Goal: Find specific page/section: Find specific page/section

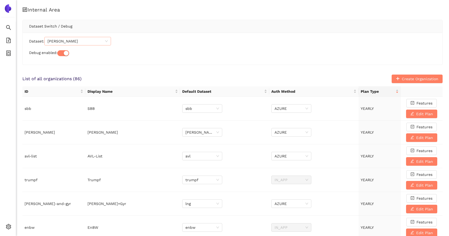
click at [53, 42] on span "[PERSON_NAME]" at bounding box center [78, 41] width 60 height 8
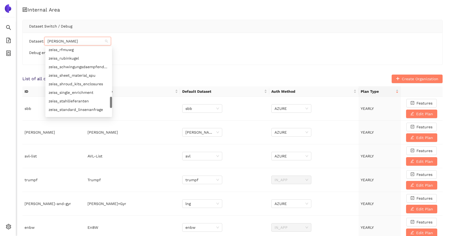
type input "zeiss"
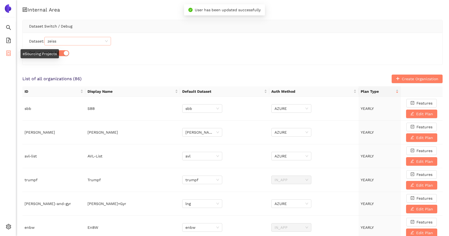
click at [5, 53] on li "eSourcing Projects" at bounding box center [8, 53] width 16 height 11
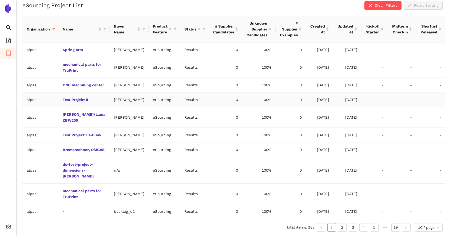
scroll to position [168, 0]
click at [372, 224] on link "5" at bounding box center [375, 227] width 8 height 8
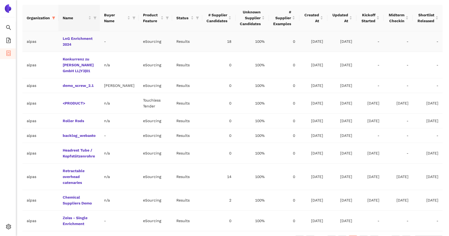
scroll to position [139, 0]
click at [53, 16] on icon "filter" at bounding box center [53, 17] width 3 height 3
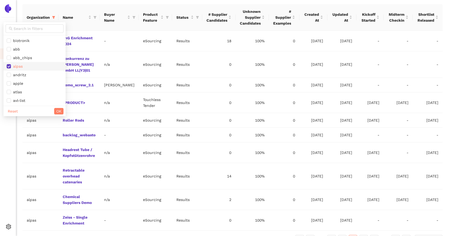
click at [18, 65] on span "alpas" at bounding box center [17, 66] width 12 height 4
checkbox input "false"
click at [21, 29] on input "text" at bounding box center [37, 29] width 47 height 6
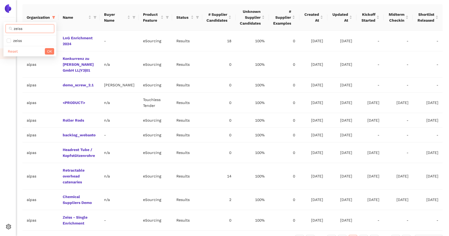
type input "zeiss"
click at [14, 40] on span "zeiss" at bounding box center [16, 40] width 11 height 4
checkbox input "true"
click at [53, 52] on button "OK" at bounding box center [49, 51] width 9 height 6
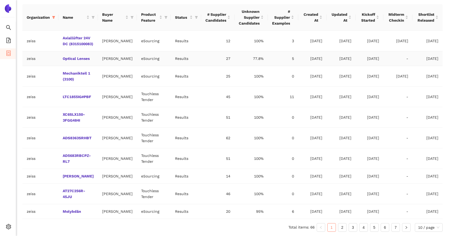
scroll to position [168, 0]
click at [395, 224] on link "7" at bounding box center [396, 227] width 8 height 8
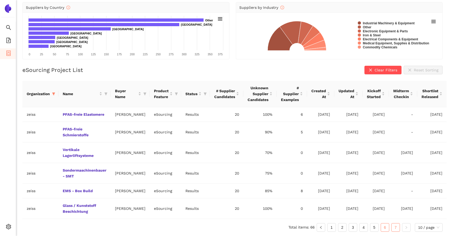
click at [384, 225] on link "6" at bounding box center [385, 227] width 8 height 8
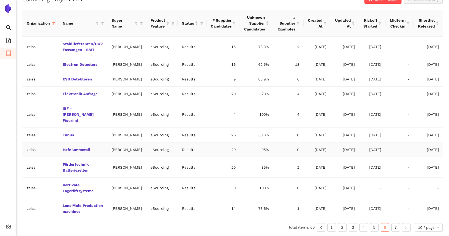
scroll to position [139, 0]
click at [368, 223] on ul "Total items: 66 1 2 3 4 5 6 7 10 / page" at bounding box center [232, 227] width 420 height 9
click at [372, 226] on link "5" at bounding box center [375, 227] width 8 height 8
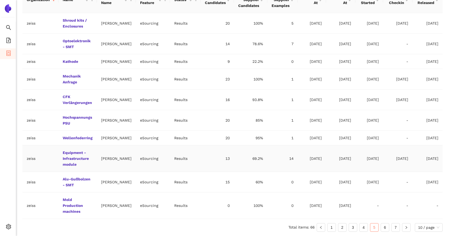
scroll to position [162, 0]
click at [363, 226] on link "4" at bounding box center [364, 227] width 8 height 8
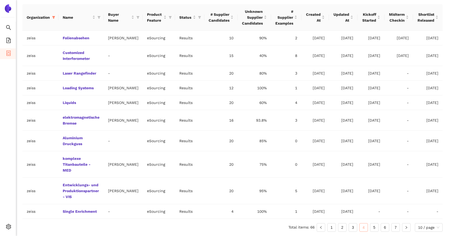
scroll to position [156, 0]
click at [354, 228] on link "3" at bounding box center [353, 227] width 8 height 8
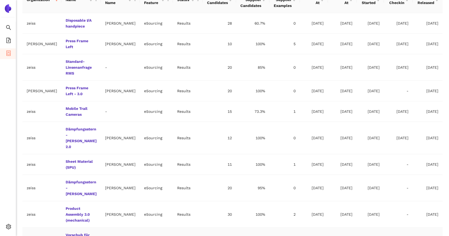
scroll to position [174, 0]
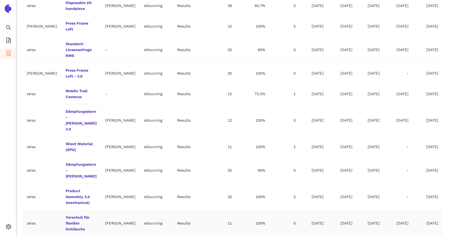
click at [185, 211] on td "Results" at bounding box center [188, 223] width 30 height 26
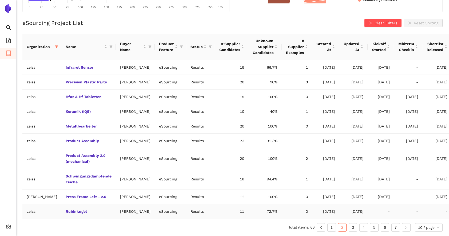
scroll to position [162, 0]
click at [333, 229] on link "1" at bounding box center [332, 227] width 8 height 8
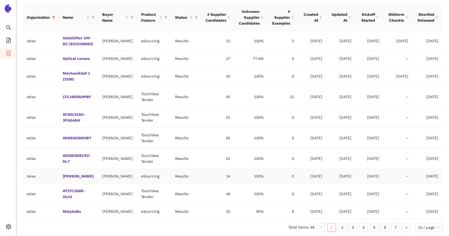
scroll to position [164, 0]
click at [438, 230] on span "10 / page" at bounding box center [428, 227] width 21 height 8
click at [432, 219] on div "100 / page" at bounding box center [429, 217] width 22 height 6
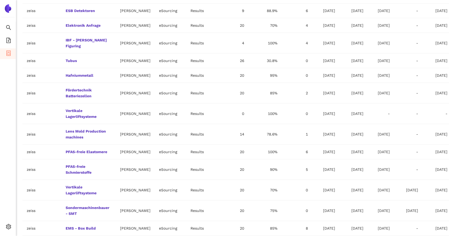
scroll to position [1059, 0]
click at [50, 18] on td "zeiss" at bounding box center [41, 10] width 39 height 15
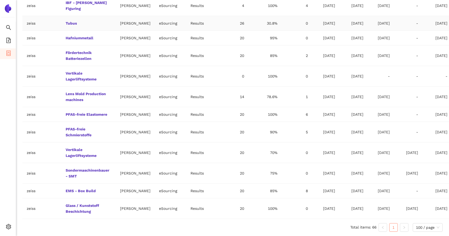
scroll to position [1110, 0]
click at [0, 0] on link "IBF - [PERSON_NAME] Figuring" at bounding box center [0, 0] width 0 height 0
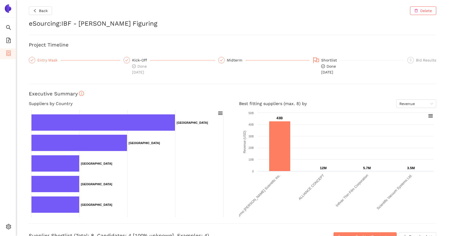
click at [42, 62] on div "Entry Mask" at bounding box center [48, 60] width 23 height 6
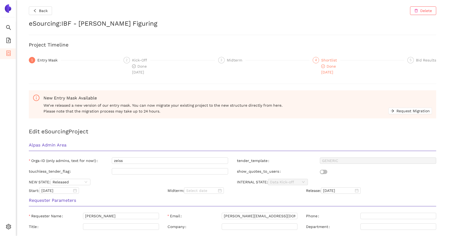
click at [320, 70] on div "4 Shortlist Done [DATE]" at bounding box center [359, 66] width 92 height 18
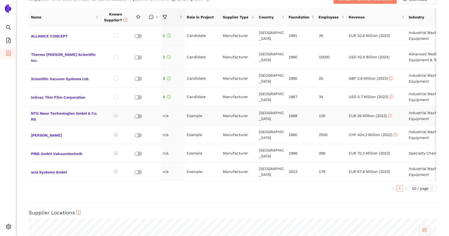
scroll to position [238, 0]
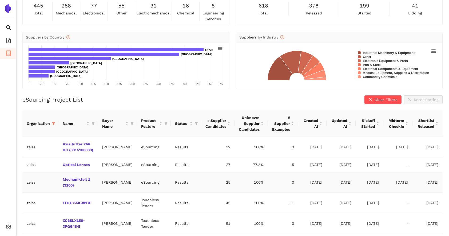
scroll to position [168, 0]
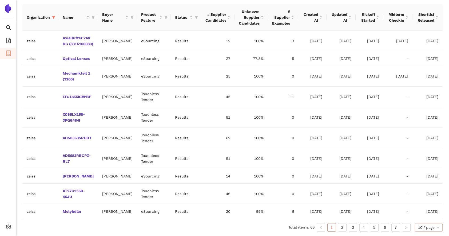
click at [435, 225] on span "10 / page" at bounding box center [428, 227] width 21 height 8
click at [425, 213] on div "100 / page" at bounding box center [429, 216] width 28 height 9
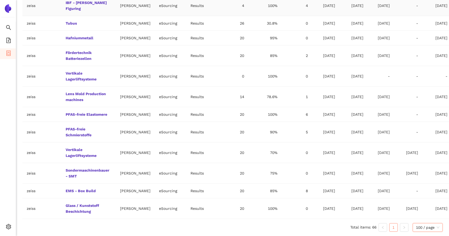
scroll to position [1160, 0]
click at [66, 16] on td "IBF - [PERSON_NAME] Figuring" at bounding box center [88, 5] width 54 height 21
click at [0, 0] on link "IBF - [PERSON_NAME] Figuring" at bounding box center [0, 0] width 0 height 0
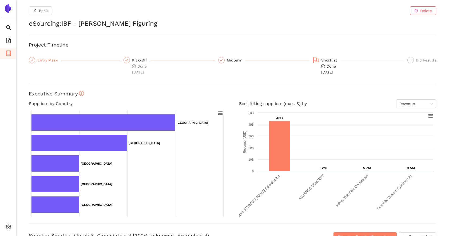
click at [42, 59] on div "Entry Mask" at bounding box center [48, 60] width 23 height 6
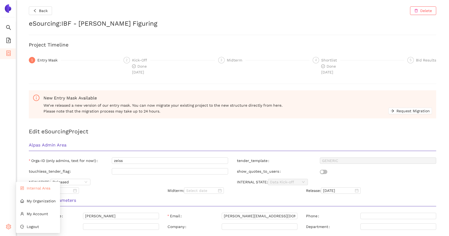
click at [40, 188] on span "Internal Area" at bounding box center [39, 188] width 24 height 4
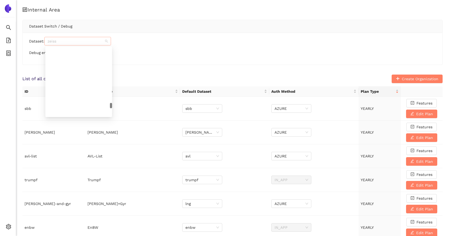
click at [60, 40] on span "zeiss" at bounding box center [78, 41] width 60 height 8
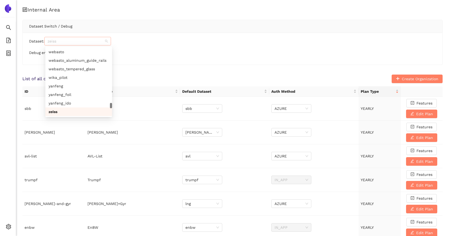
paste input "zeiss_nexmfa"
type input "zeiss_nexmfa"
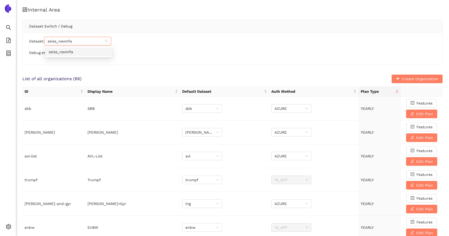
scroll to position [0, 0]
click at [61, 50] on div "zeiss_nexmfa" at bounding box center [79, 52] width 60 height 6
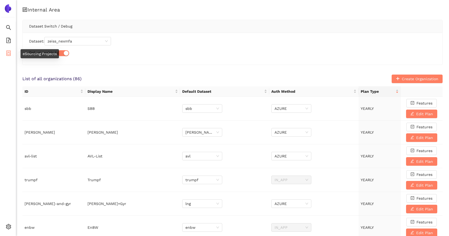
click at [13, 55] on li "eSourcing Projects" at bounding box center [8, 53] width 16 height 11
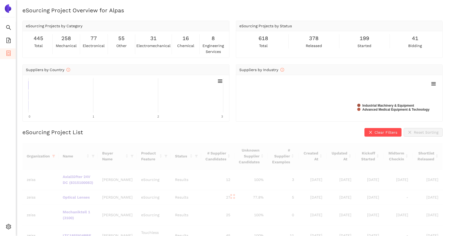
drag, startPoint x: 86, startPoint y: 141, endPoint x: 34, endPoint y: 140, distance: 52.3
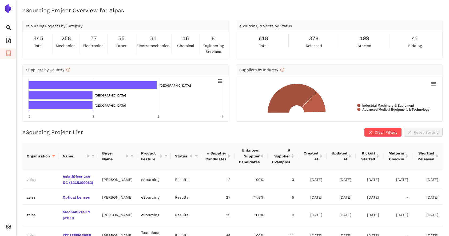
click at [57, 129] on h2 "eSourcing Project List" at bounding box center [52, 132] width 61 height 8
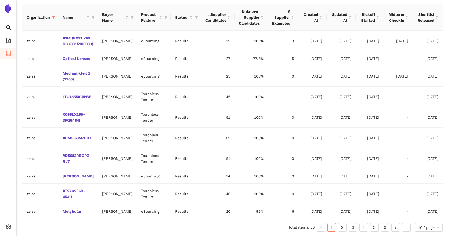
scroll to position [168, 0]
click at [425, 229] on span "10 / page" at bounding box center [428, 227] width 21 height 8
click at [426, 218] on div "100 / page" at bounding box center [429, 217] width 22 height 6
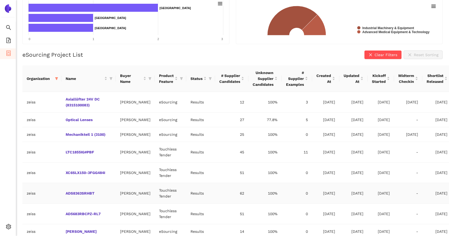
scroll to position [74, 0]
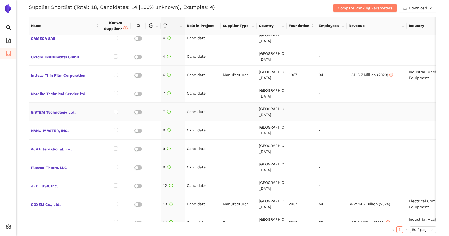
scroll to position [34, 0]
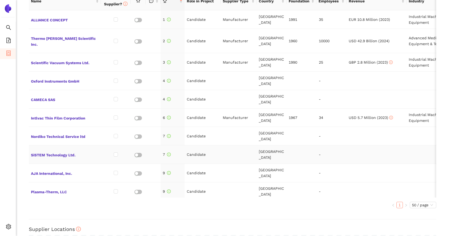
scroll to position [252, 0]
